Goal: Task Accomplishment & Management: Manage account settings

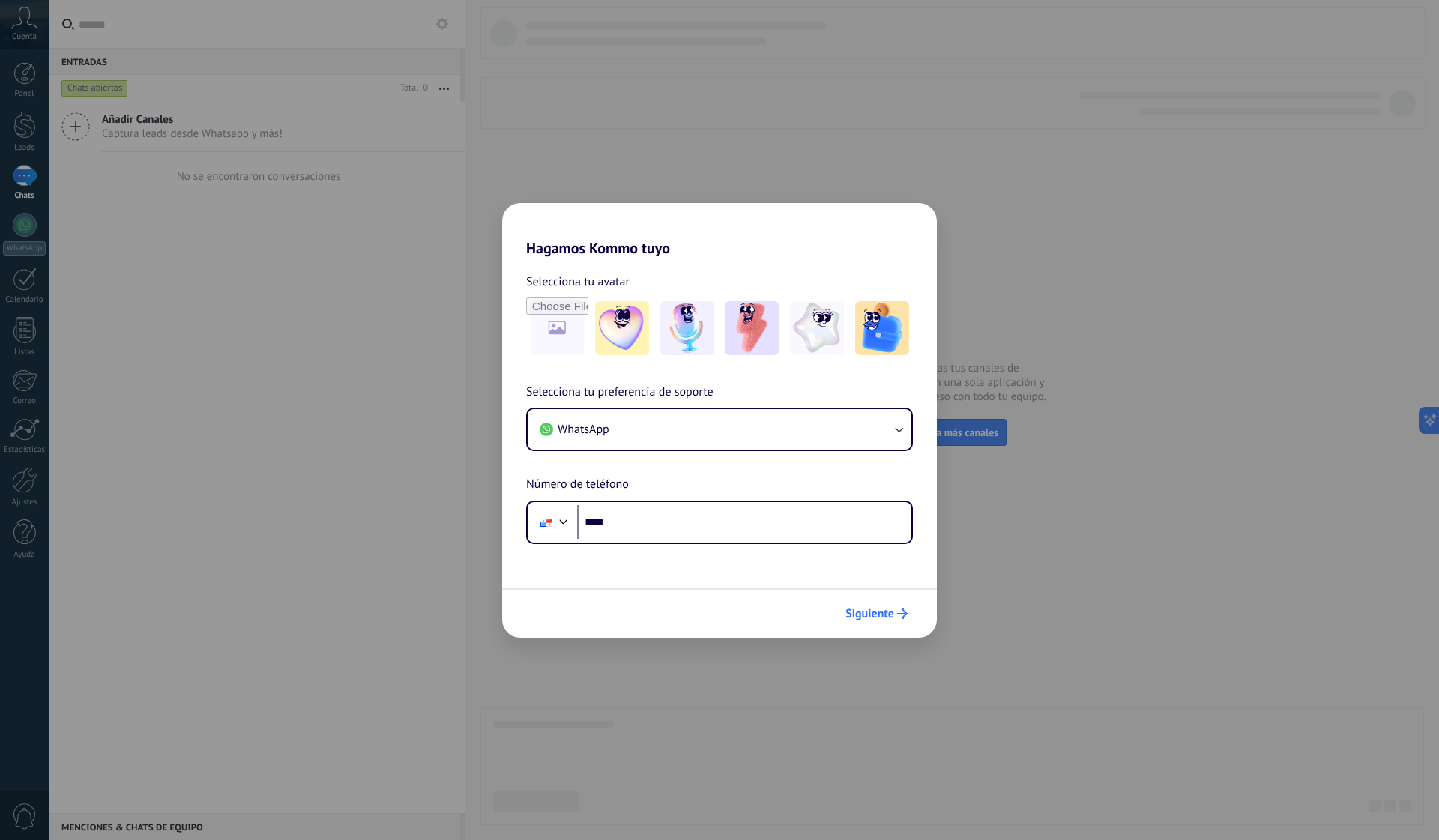
click at [877, 608] on span "Siguiente" at bounding box center [869, 613] width 49 height 10
click at [968, 327] on div "Hagamos Kommo tuyo Selecciona tu avatar Selecciona tu preferencia de soporte Wh…" at bounding box center [720, 420] width 1439 height 840
click at [810, 91] on div "Hagamos Kommo tuyo Selecciona tu avatar Selecciona tu preferencia de soporte Wh…" at bounding box center [720, 420] width 1439 height 840
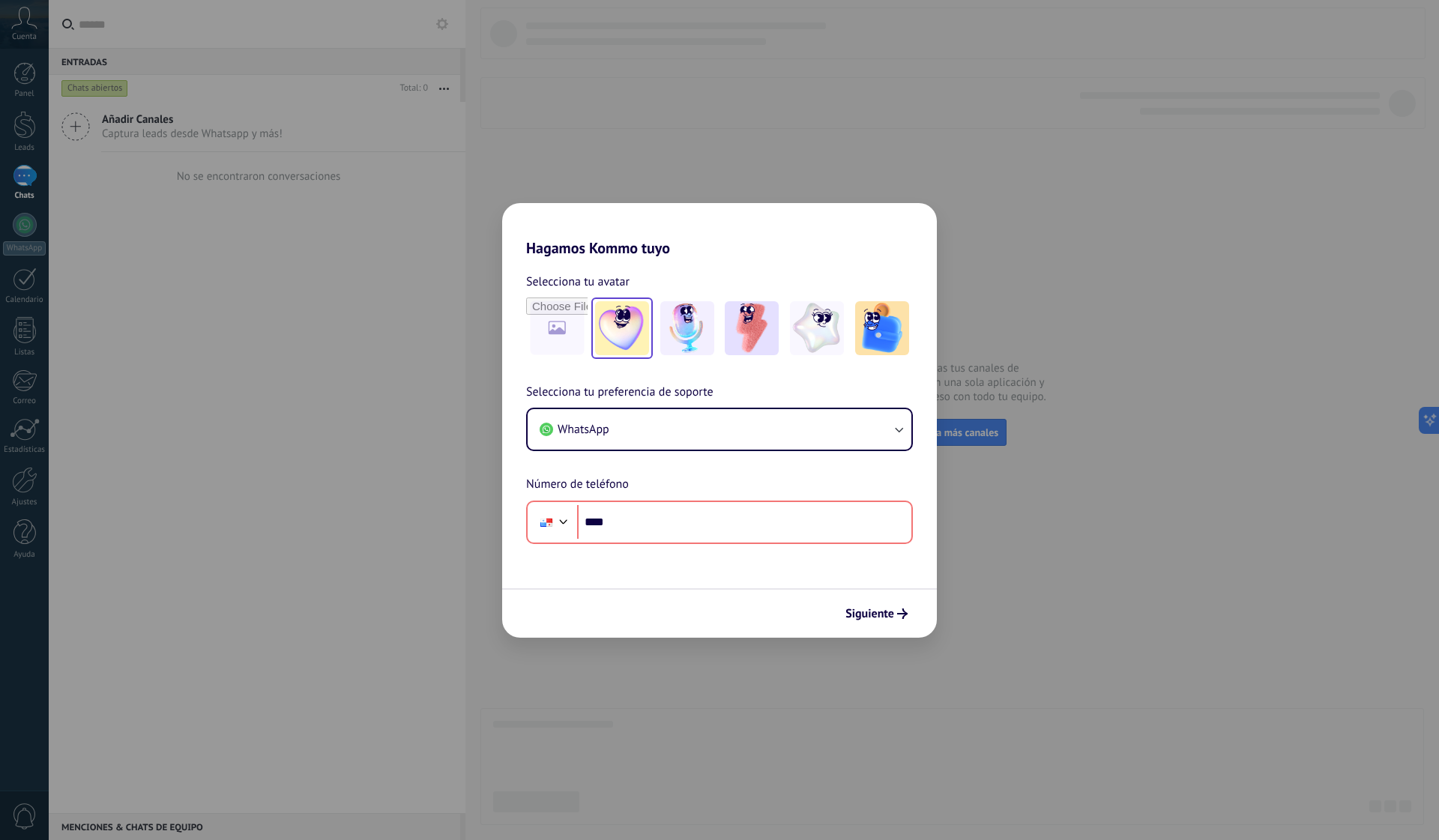
click at [619, 328] on img at bounding box center [621, 327] width 54 height 54
click at [867, 608] on span "Siguiente" at bounding box center [869, 613] width 49 height 10
click at [374, 341] on div "Hagamos Kommo tuyo Selecciona tu avatar Restablecer Selecciona tu preferencia d…" at bounding box center [720, 420] width 1439 height 840
